Goal: Find specific page/section: Find specific page/section

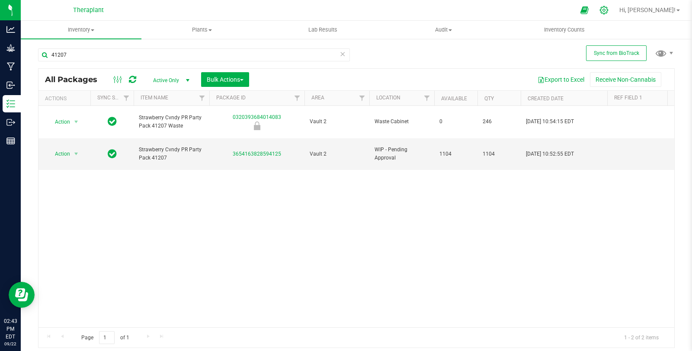
drag, startPoint x: 0, startPoint y: 0, endPoint x: 634, endPoint y: 7, distance: 633.6
click at [609, 7] on icon at bounding box center [604, 10] width 9 height 9
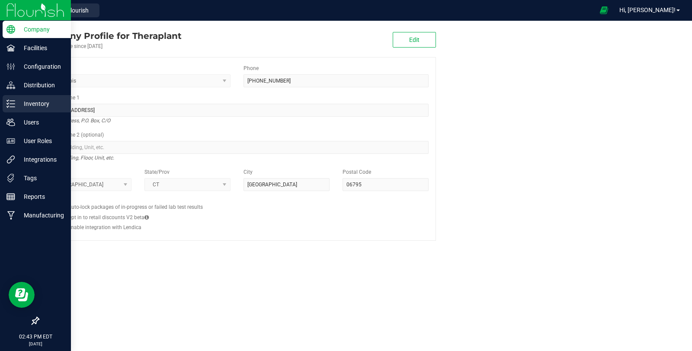
click at [31, 109] on div "Inventory" at bounding box center [37, 103] width 68 height 17
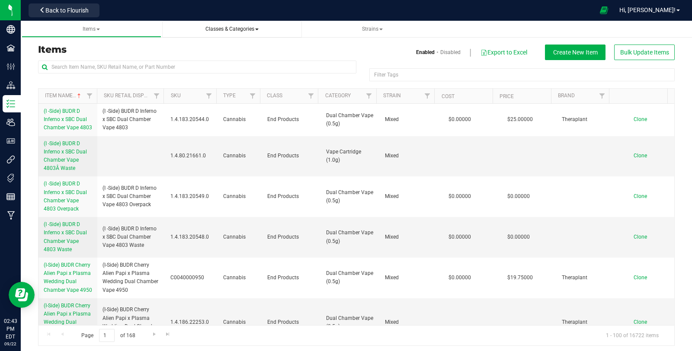
click at [230, 28] on span "Classes & Categories" at bounding box center [232, 29] width 53 height 6
click at [212, 62] on li "All categories" at bounding box center [232, 65] width 126 height 13
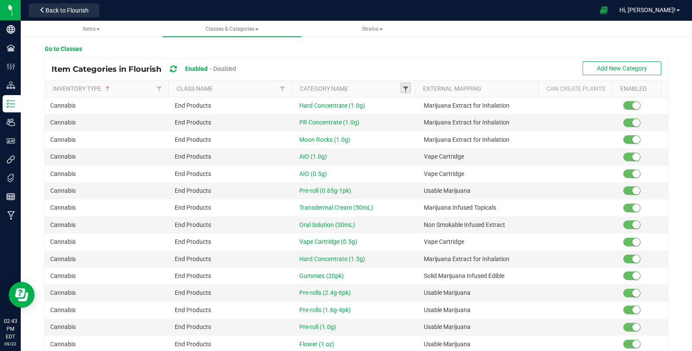
click at [402, 88] on span at bounding box center [405, 89] width 7 height 7
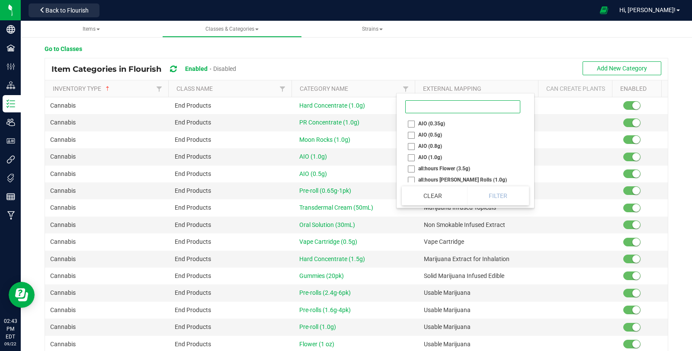
click at [428, 105] on input at bounding box center [462, 106] width 115 height 13
type input "p"
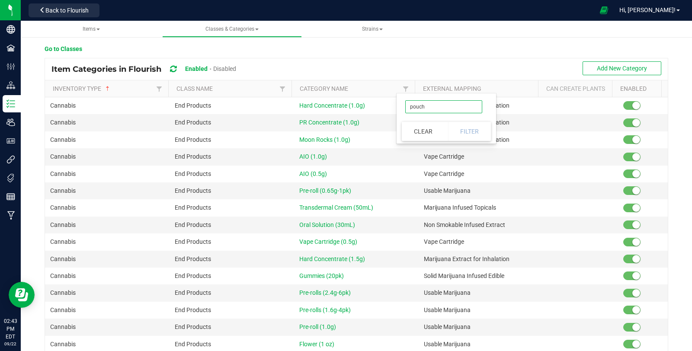
type input "pouch"
click at [425, 135] on button "Clear" at bounding box center [423, 131] width 43 height 19
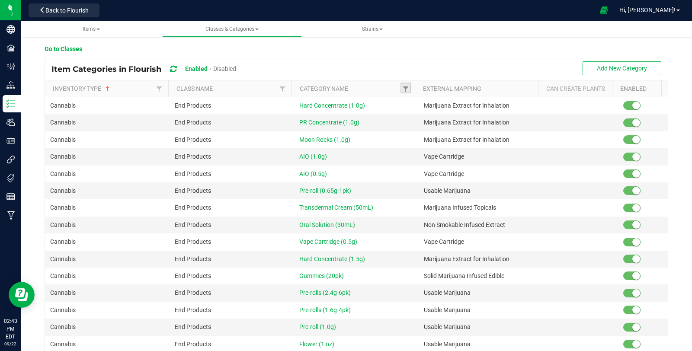
click at [401, 89] on link at bounding box center [406, 88] width 10 height 11
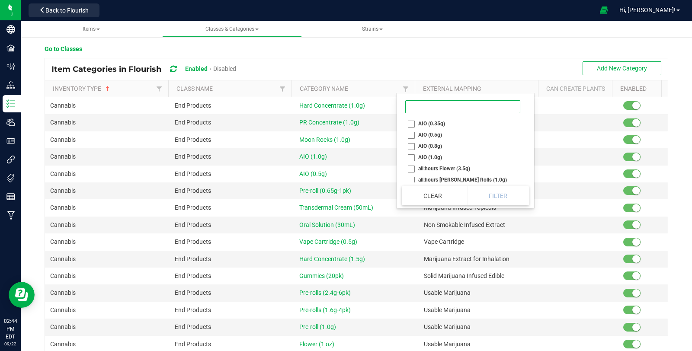
click at [486, 104] on input at bounding box center [462, 106] width 115 height 13
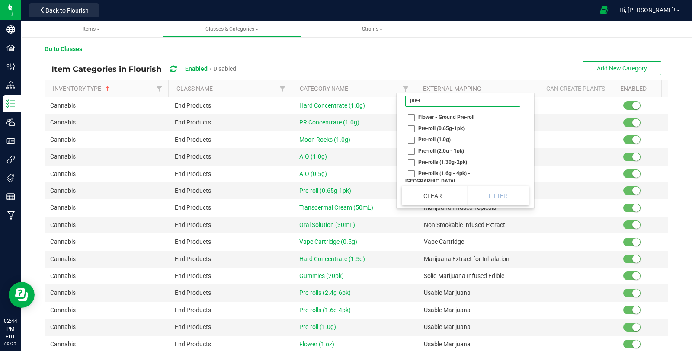
scroll to position [5, 0]
type input "pre-r"
click at [434, 56] on div "Go to Classes" at bounding box center [360, 51] width 631 height 13
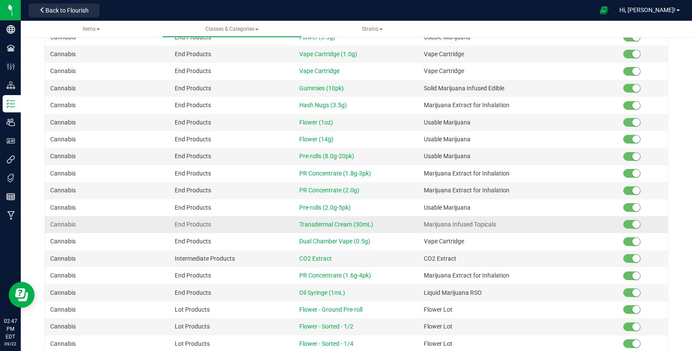
scroll to position [336, 0]
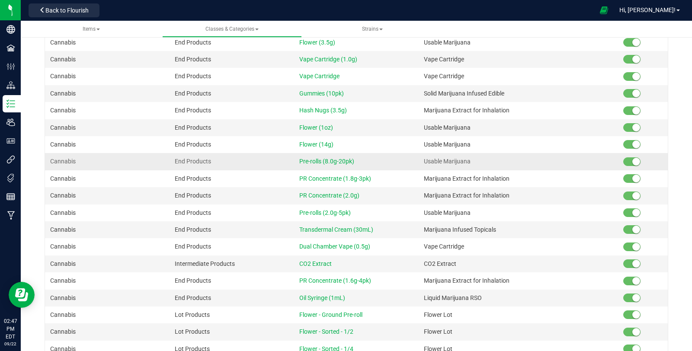
copy span "Pre-rolls (8.0g-20pk)"
drag, startPoint x: 370, startPoint y: 155, endPoint x: 290, endPoint y: 158, distance: 79.7
click at [294, 158] on td "Pre-rolls (8.0g-20pk)" at bounding box center [356, 161] width 125 height 17
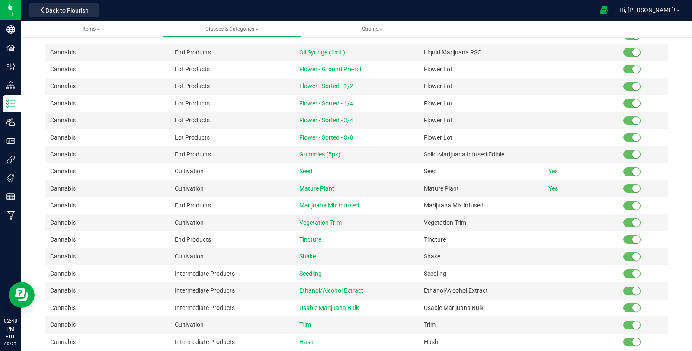
scroll to position [673, 0]
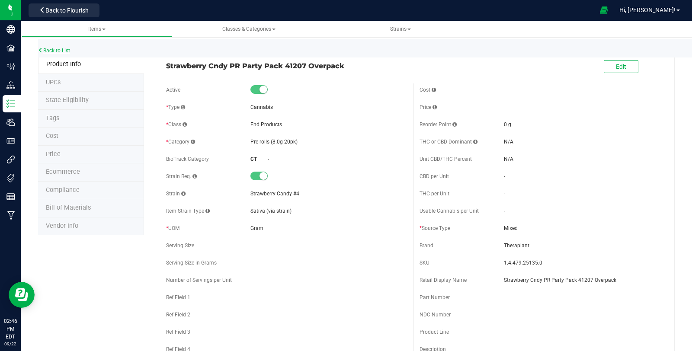
click at [45, 50] on link "Back to List" at bounding box center [54, 51] width 32 height 6
